Goal: Find specific page/section: Find specific page/section

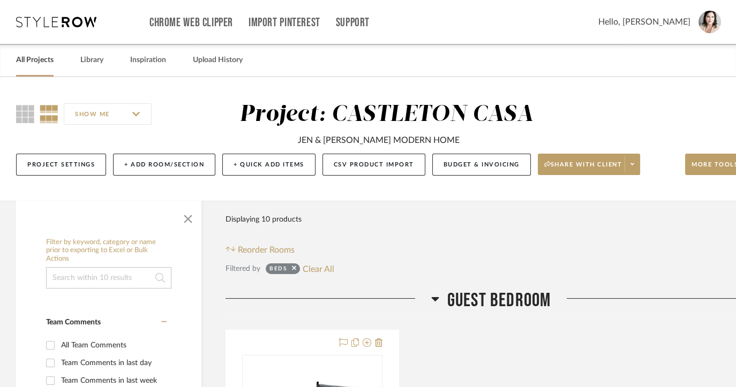
click at [38, 57] on link "All Projects" at bounding box center [34, 60] width 37 height 14
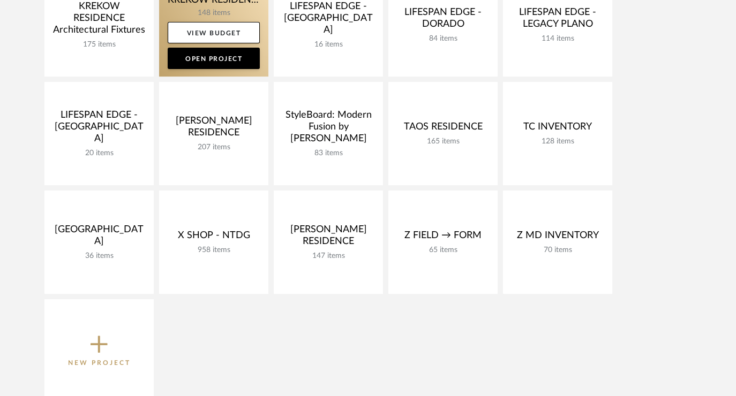
scroll to position [515, 0]
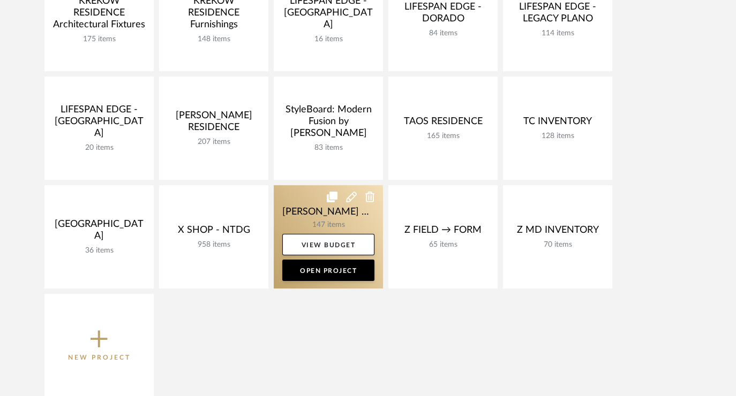
click at [310, 201] on link at bounding box center [328, 236] width 109 height 103
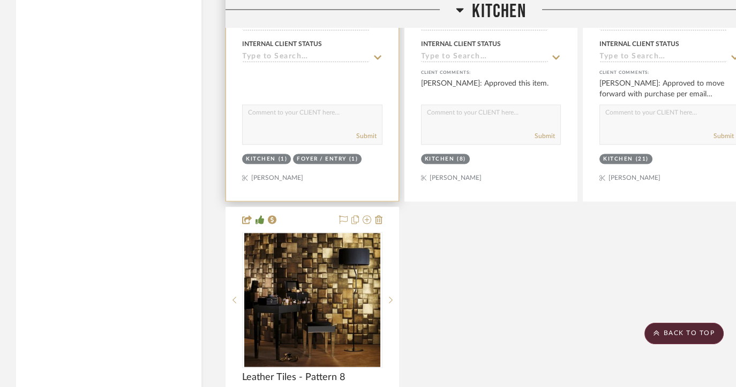
scroll to position [3125, 0]
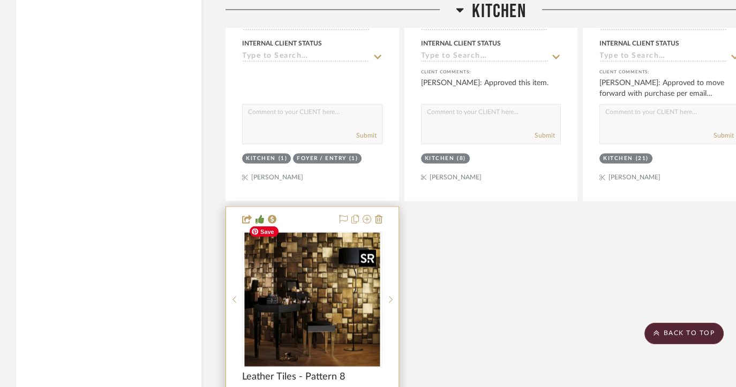
click at [316, 254] on img "0" at bounding box center [312, 299] width 136 height 134
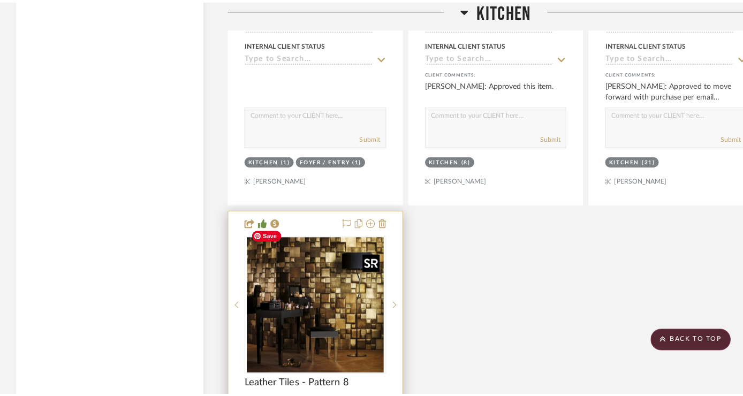
scroll to position [0, 0]
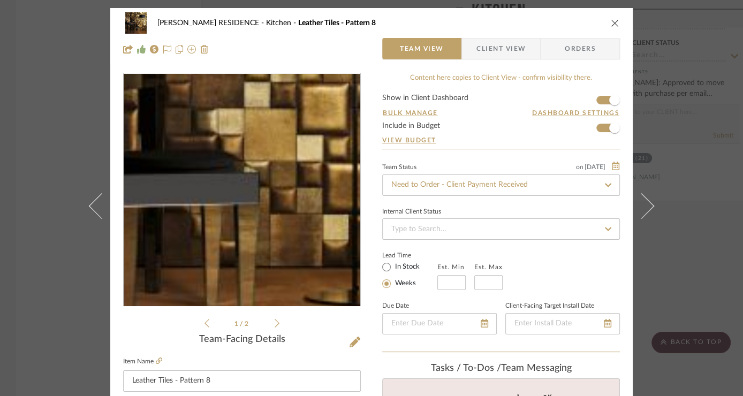
click at [273, 240] on img "0" at bounding box center [242, 190] width 236 height 232
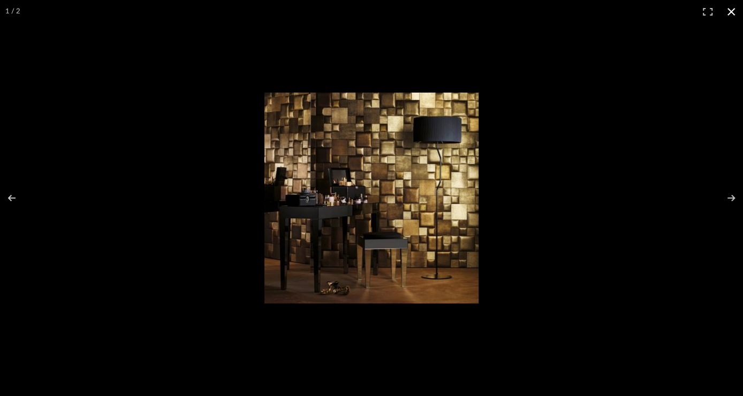
click at [731, 12] on button at bounding box center [732, 12] width 24 height 24
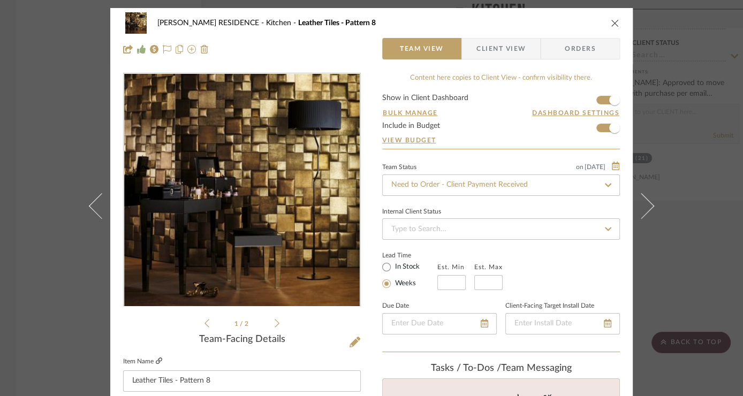
click at [156, 363] on icon at bounding box center [159, 361] width 6 height 6
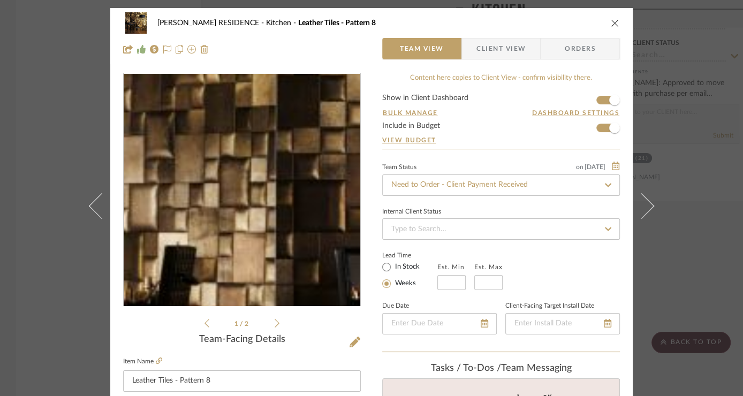
click at [145, 137] on img "0" at bounding box center [242, 190] width 236 height 232
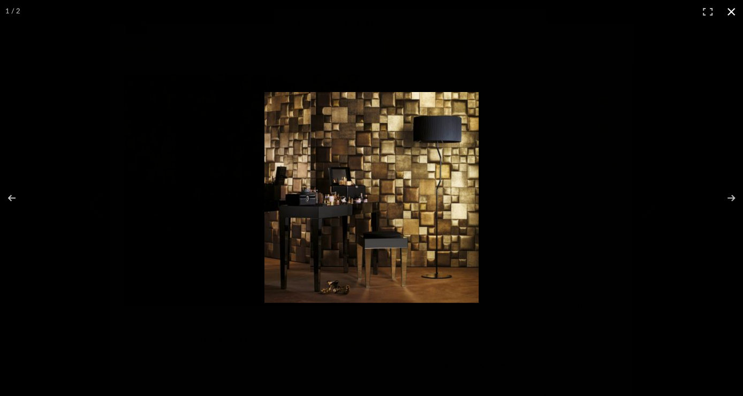
click at [619, 266] on div at bounding box center [489, 211] width 449 height 239
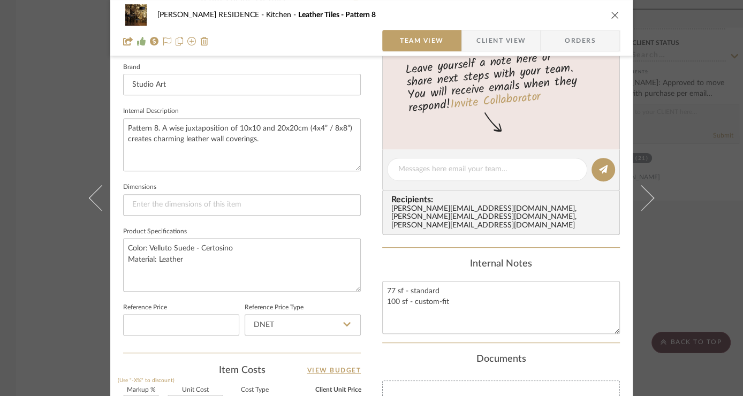
scroll to position [359, 0]
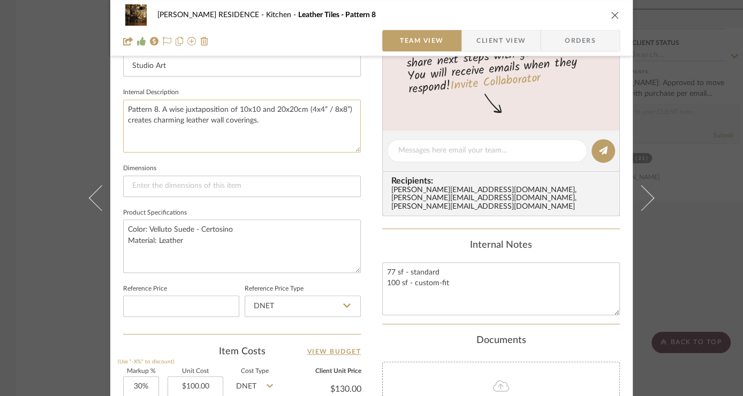
click at [123, 108] on textarea "Pattern 8. A wise juxtaposition of 10x10 and 20x20cm (4x4” / 8x8”) creates char…" at bounding box center [242, 126] width 238 height 53
drag, startPoint x: 123, startPoint y: 108, endPoint x: 275, endPoint y: 129, distance: 154.0
click at [275, 129] on textarea "Pattern 8. A wise juxtaposition of 10x10 and 20x20cm (4x4” / 8x8”) creates char…" at bounding box center [242, 126] width 238 height 53
click at [210, 254] on textarea "Color: Velluto Suede - Certosino Material: Leather" at bounding box center [242, 246] width 238 height 53
click at [192, 240] on textarea "Color: Velluto Suede - Certosino Material: Leather" at bounding box center [242, 246] width 238 height 53
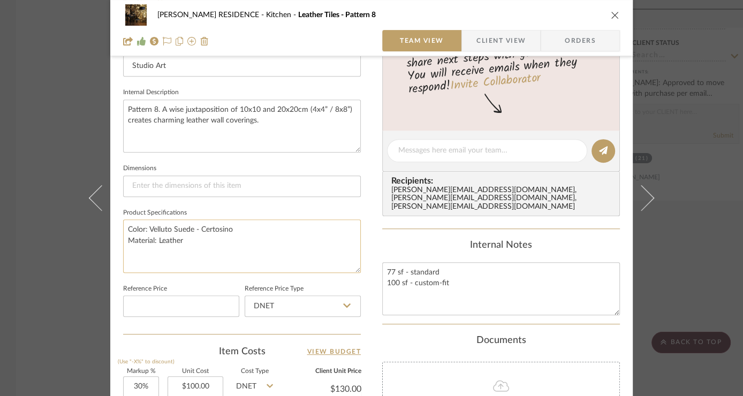
drag, startPoint x: 236, startPoint y: 228, endPoint x: 122, endPoint y: 230, distance: 113.6
click at [123, 230] on textarea "Color: Velluto Suede - Certosino Material: Leather" at bounding box center [242, 246] width 238 height 53
click at [689, 250] on div "[PERSON_NAME] RESIDENCE Kitchen Leather Tiles - Pattern 8 Team View Client View…" at bounding box center [371, 198] width 743 height 396
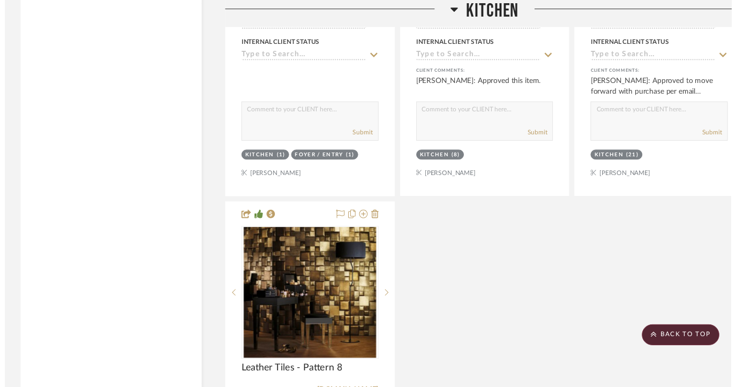
scroll to position [3125, 0]
